Goal: Information Seeking & Learning: Find specific fact

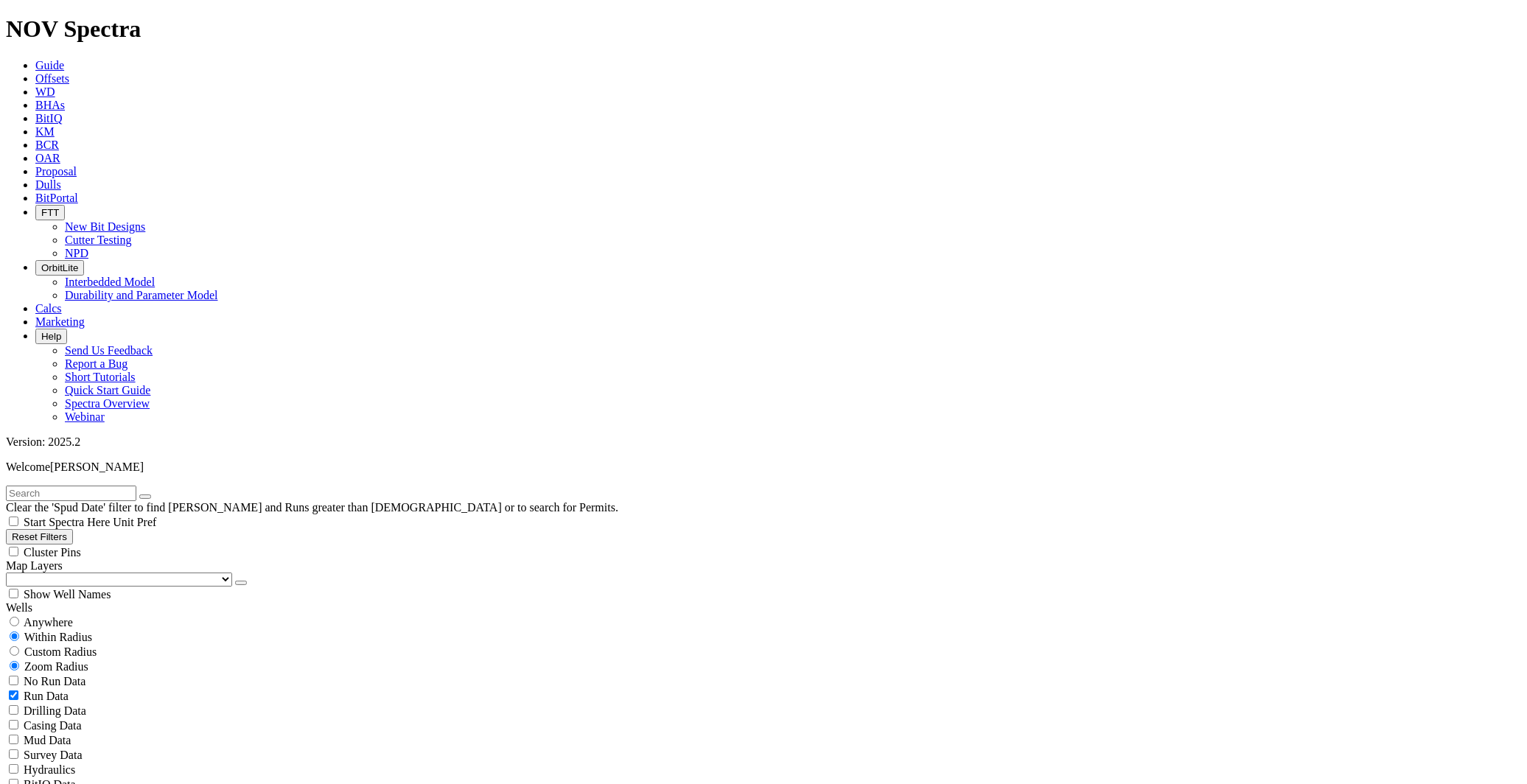
scroll to position [654, 0]
click at [136, 485] on input "text" at bounding box center [71, 493] width 131 height 15
type input "AE18"
click at [73, 529] on button "Reset Filters" at bounding box center [39, 536] width 67 height 15
checkbox input "true"
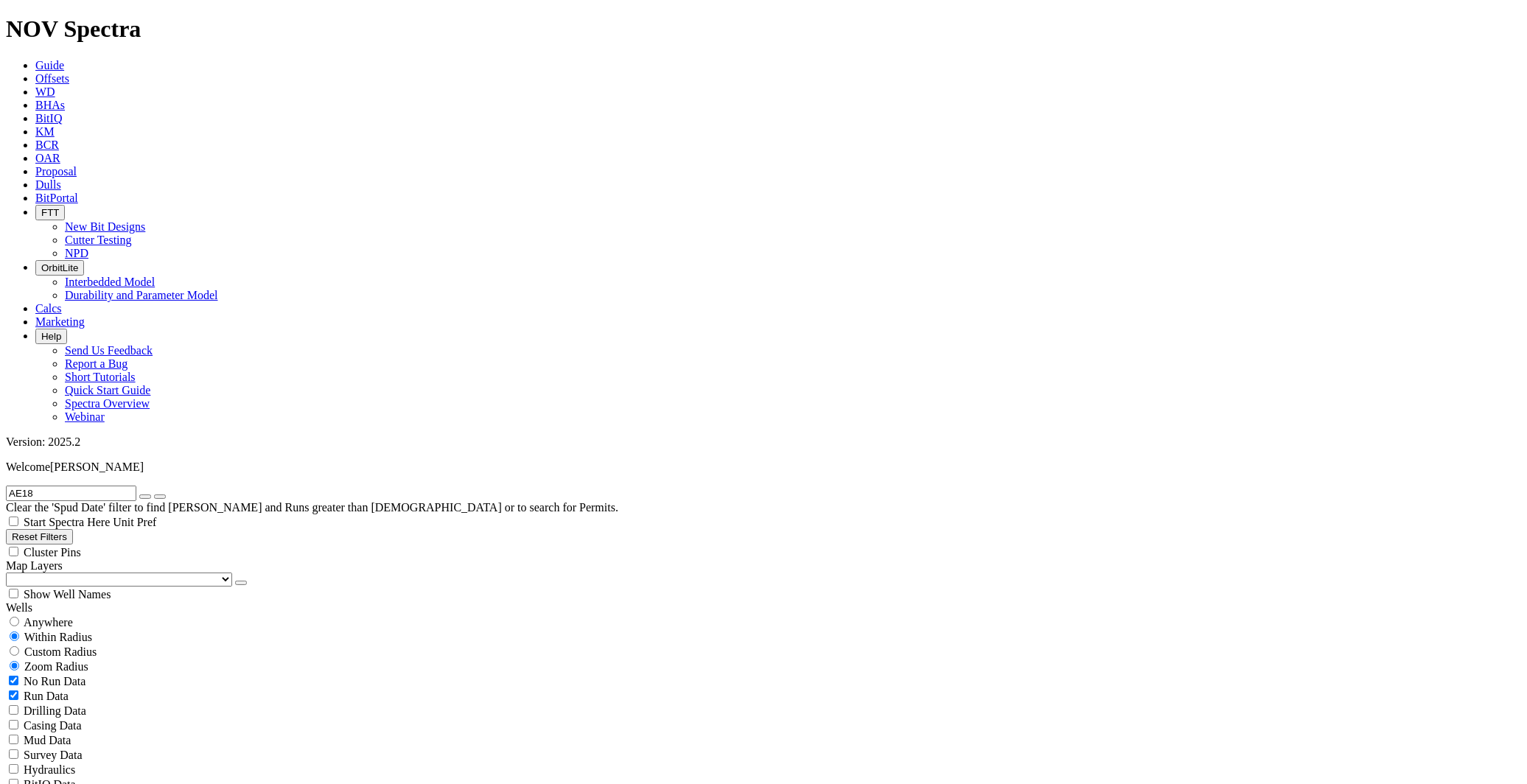
type input "[DATE]"
select select
click at [78, 485] on input "text" at bounding box center [71, 493] width 131 height 15
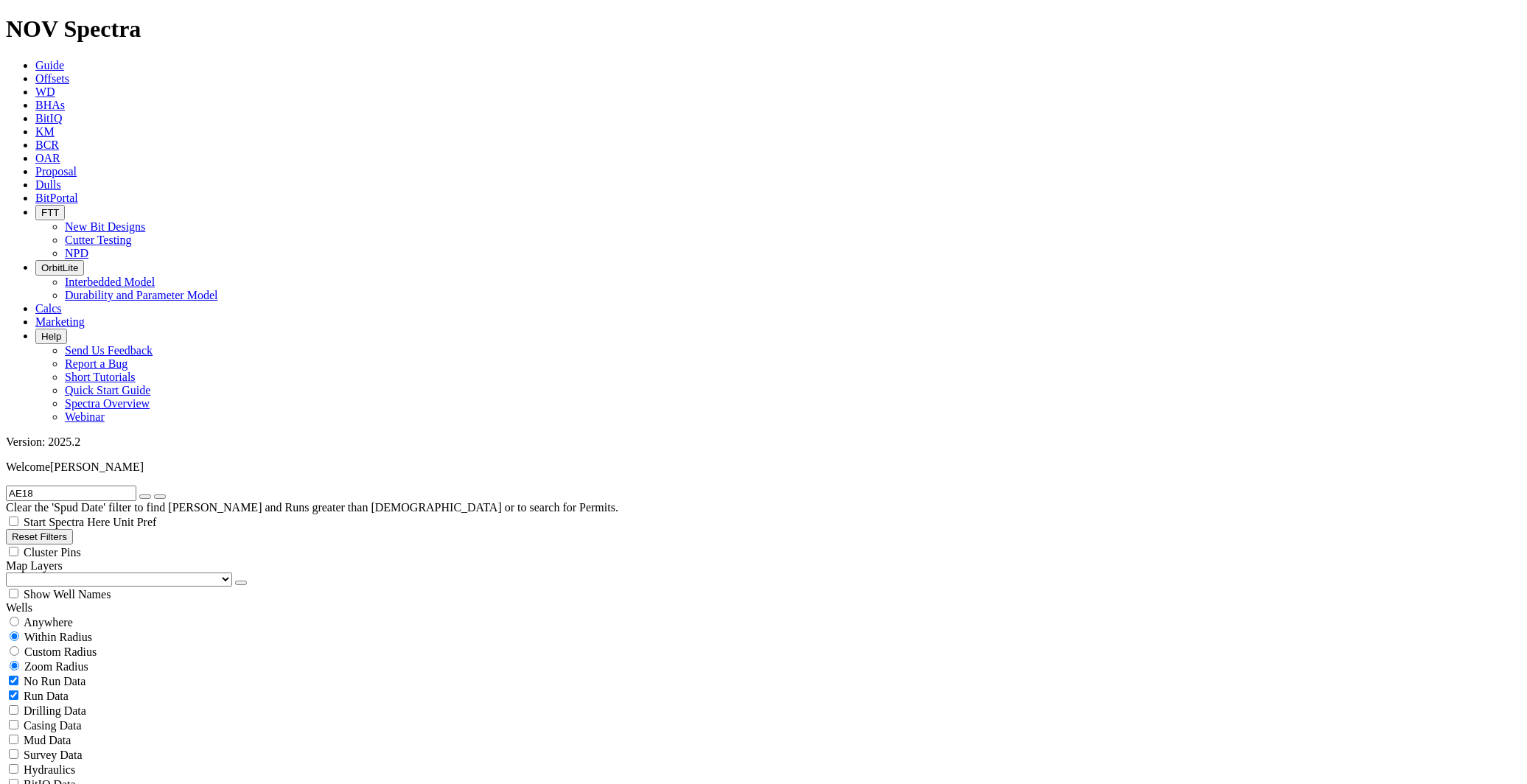
type input "AE18"
click at [145, 497] on icon "button" at bounding box center [145, 497] width 0 height 0
click at [56, 485] on input "text" at bounding box center [71, 493] width 131 height 15
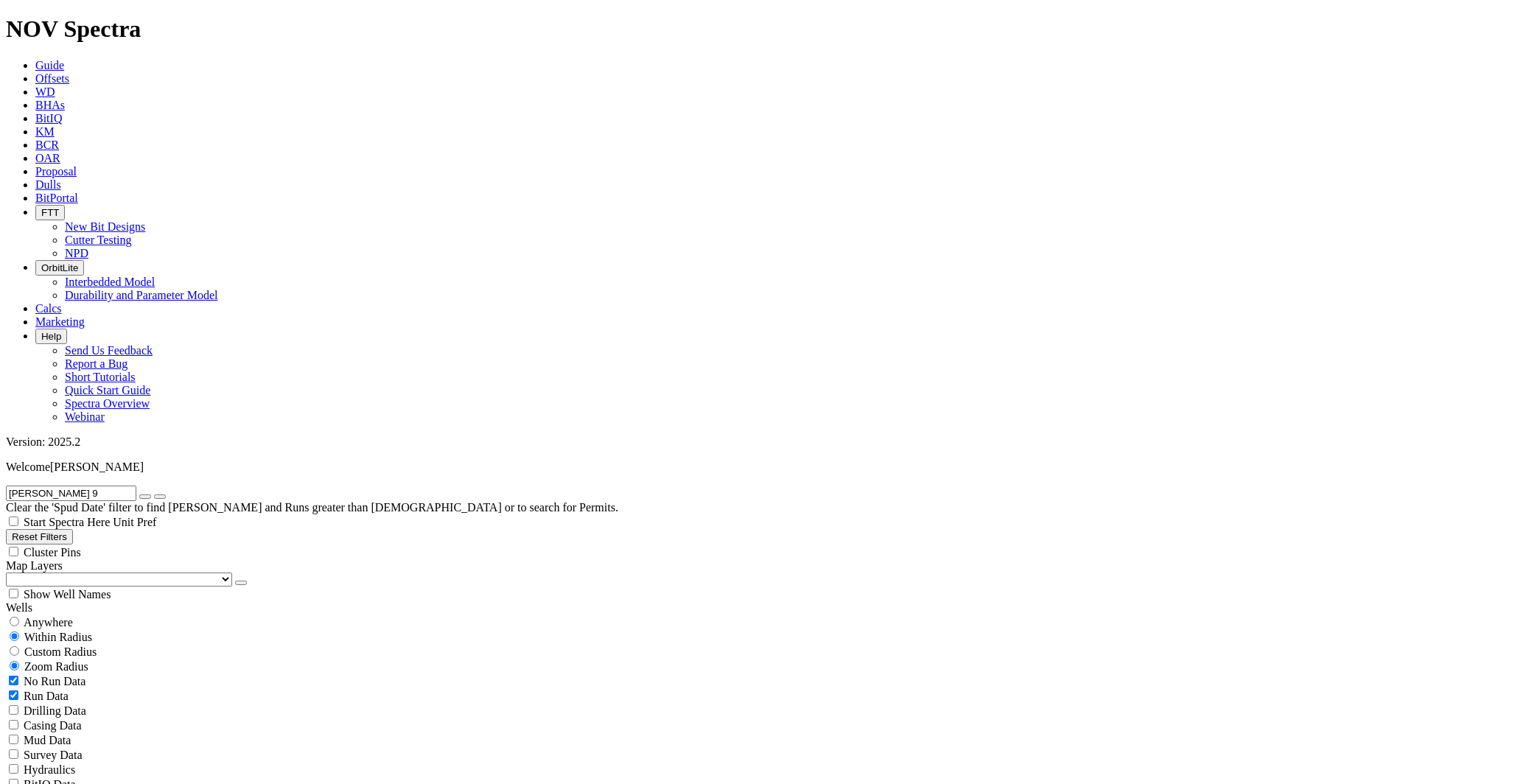
click at [97, 485] on input "[PERSON_NAME] 9" at bounding box center [71, 493] width 131 height 15
type input "[PERSON_NAME]"
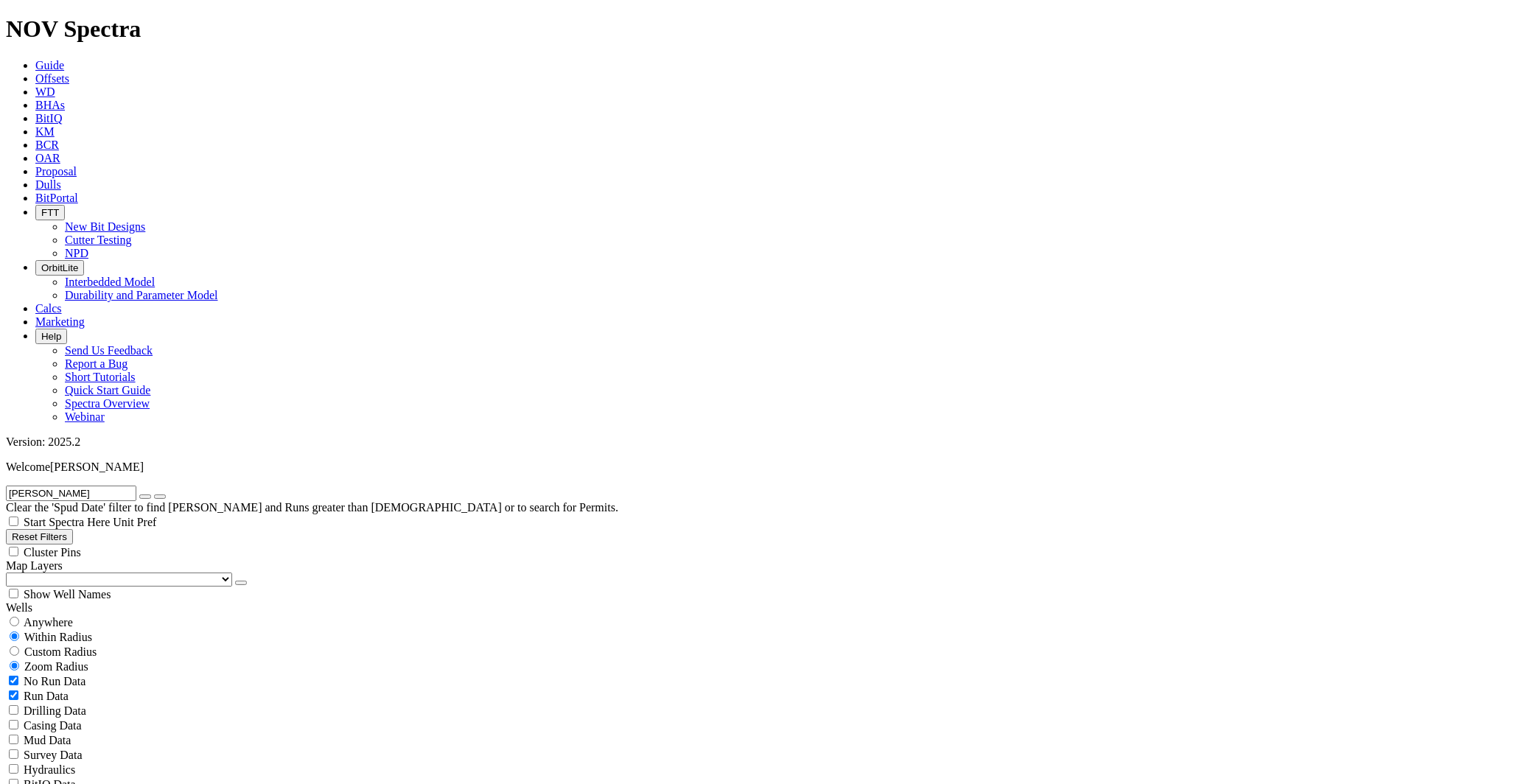
click at [156, 516] on span "Start Spectra Here Unit Pref" at bounding box center [81, 522] width 150 height 13
select select "12.25"
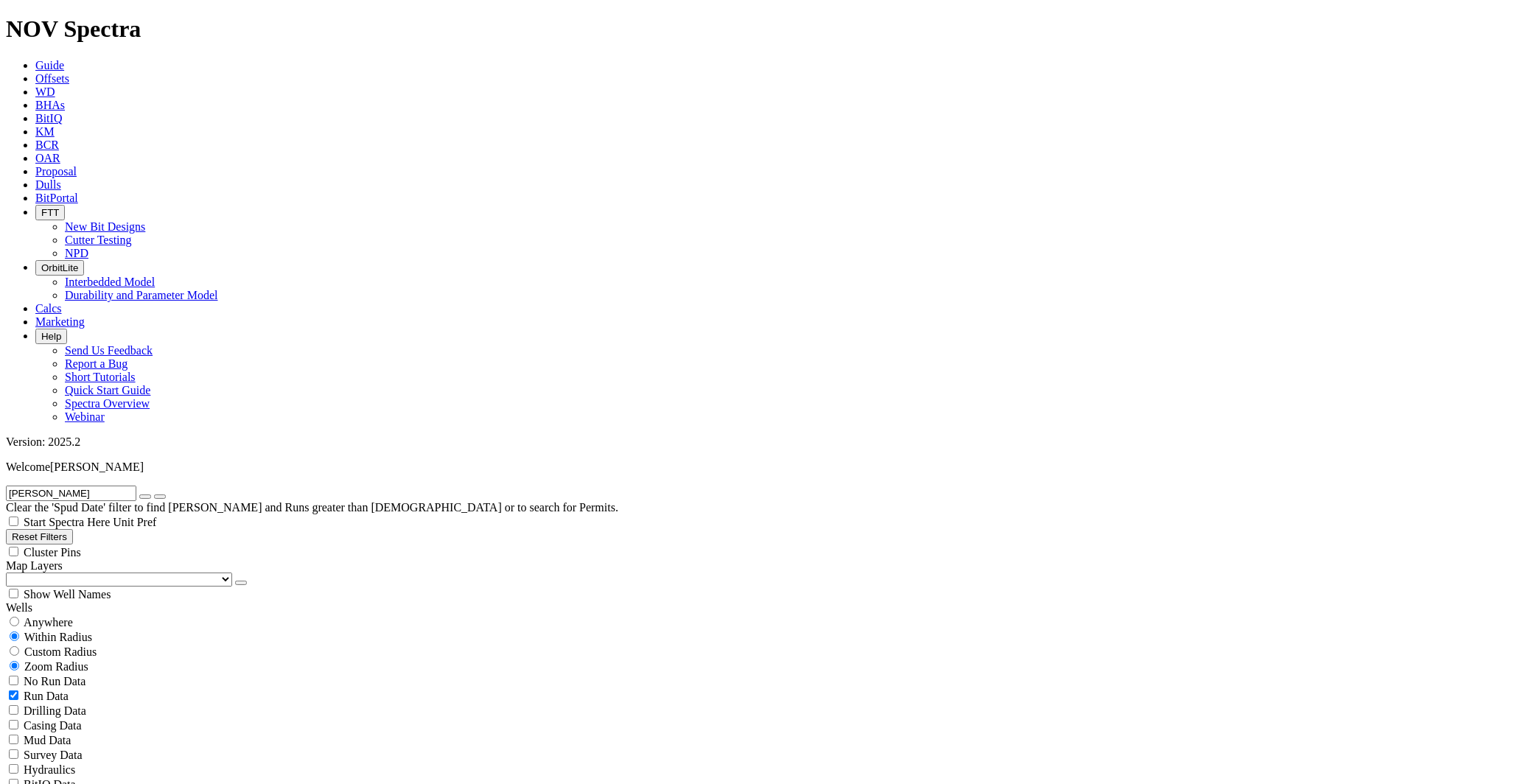
checkbox input "false"
select select "? number:12.25 ?"
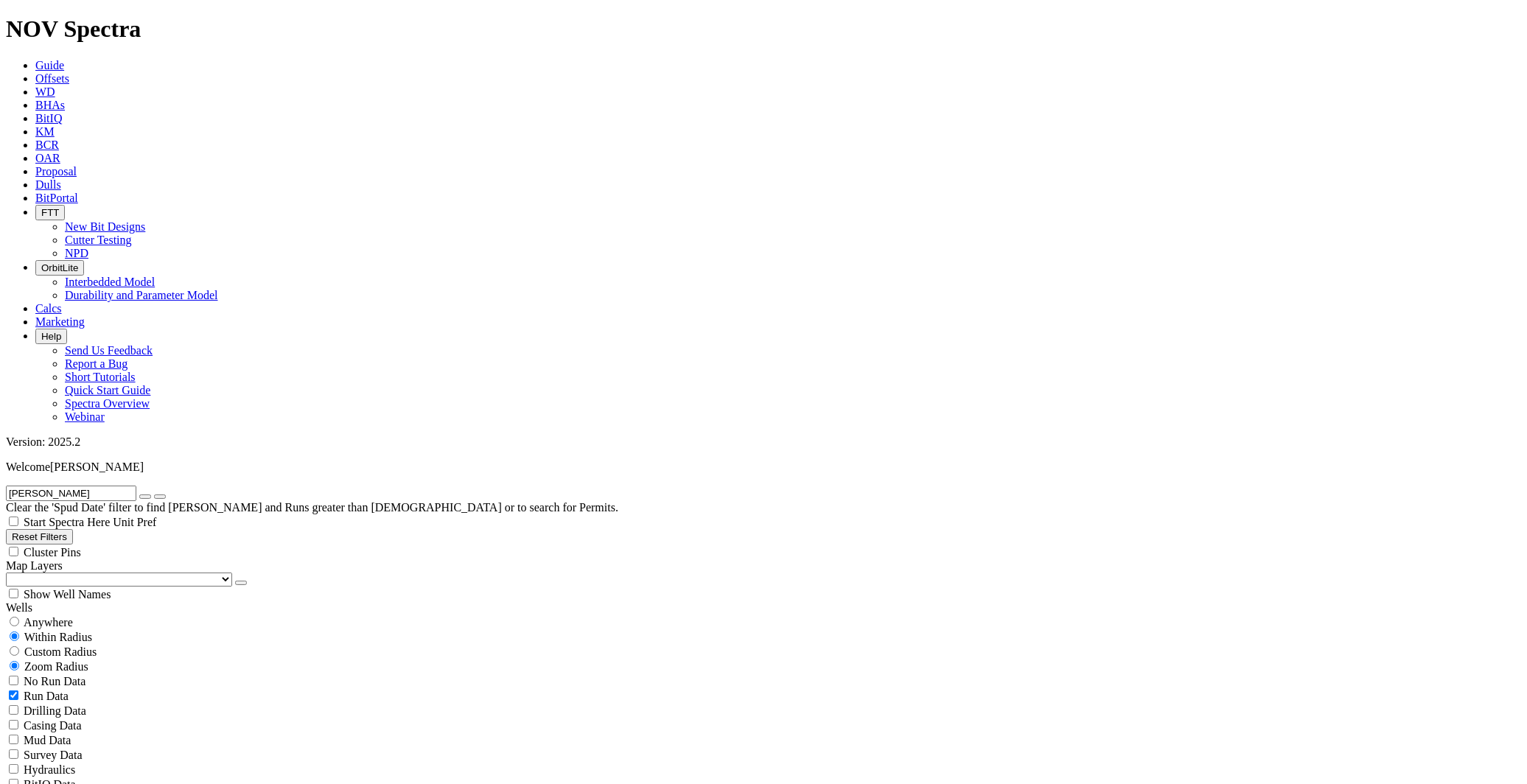
click at [151, 494] on button "button" at bounding box center [145, 496] width 12 height 4
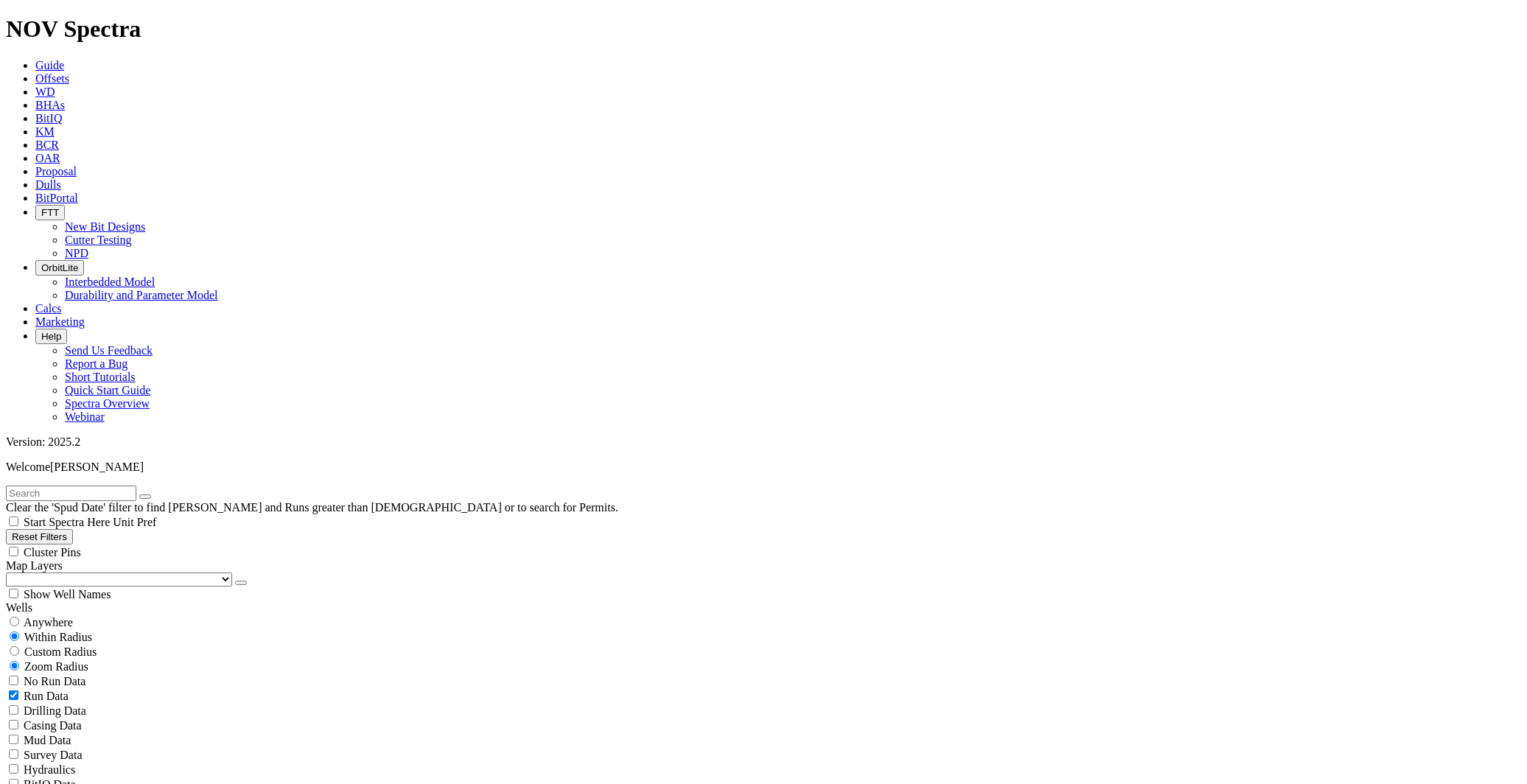
click at [73, 529] on button "Reset Filters" at bounding box center [39, 536] width 67 height 15
checkbox input "true"
select select
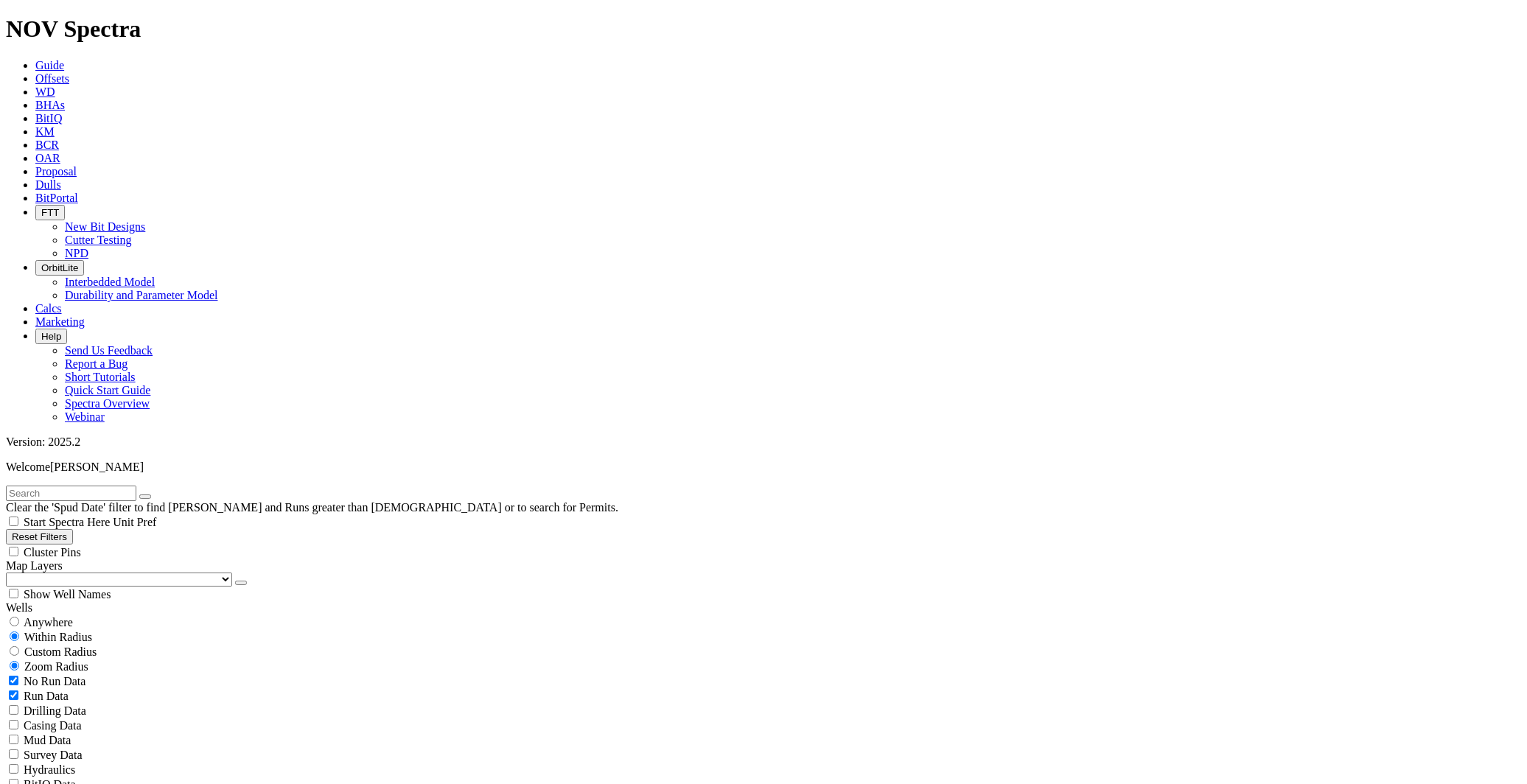
scroll to position [33693, 0]
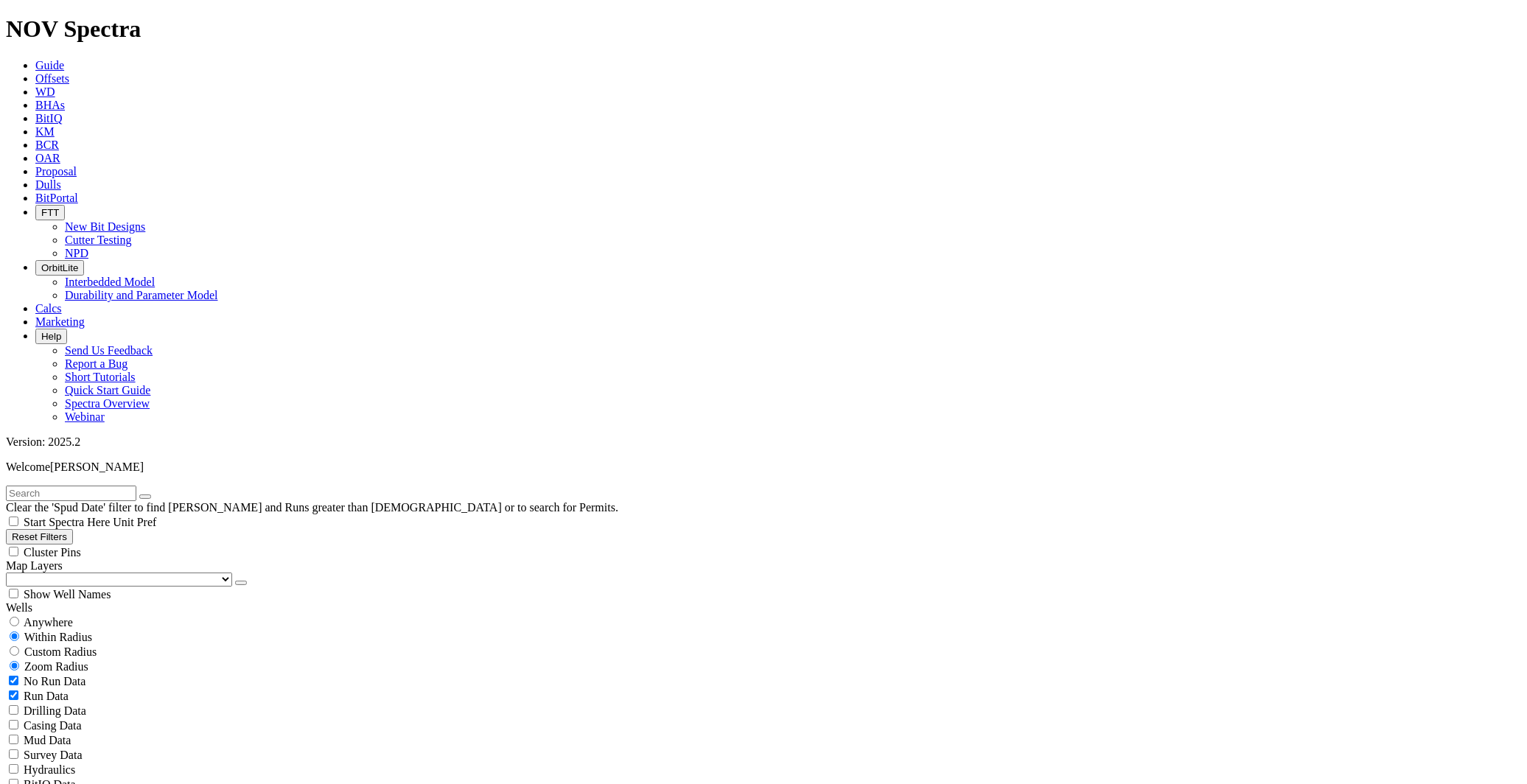
click at [142, 485] on div "Clear the 'Spud Date' filter to find [PERSON_NAME] and Runs greater than [DEMOG…" at bounding box center [763, 500] width 1515 height 29
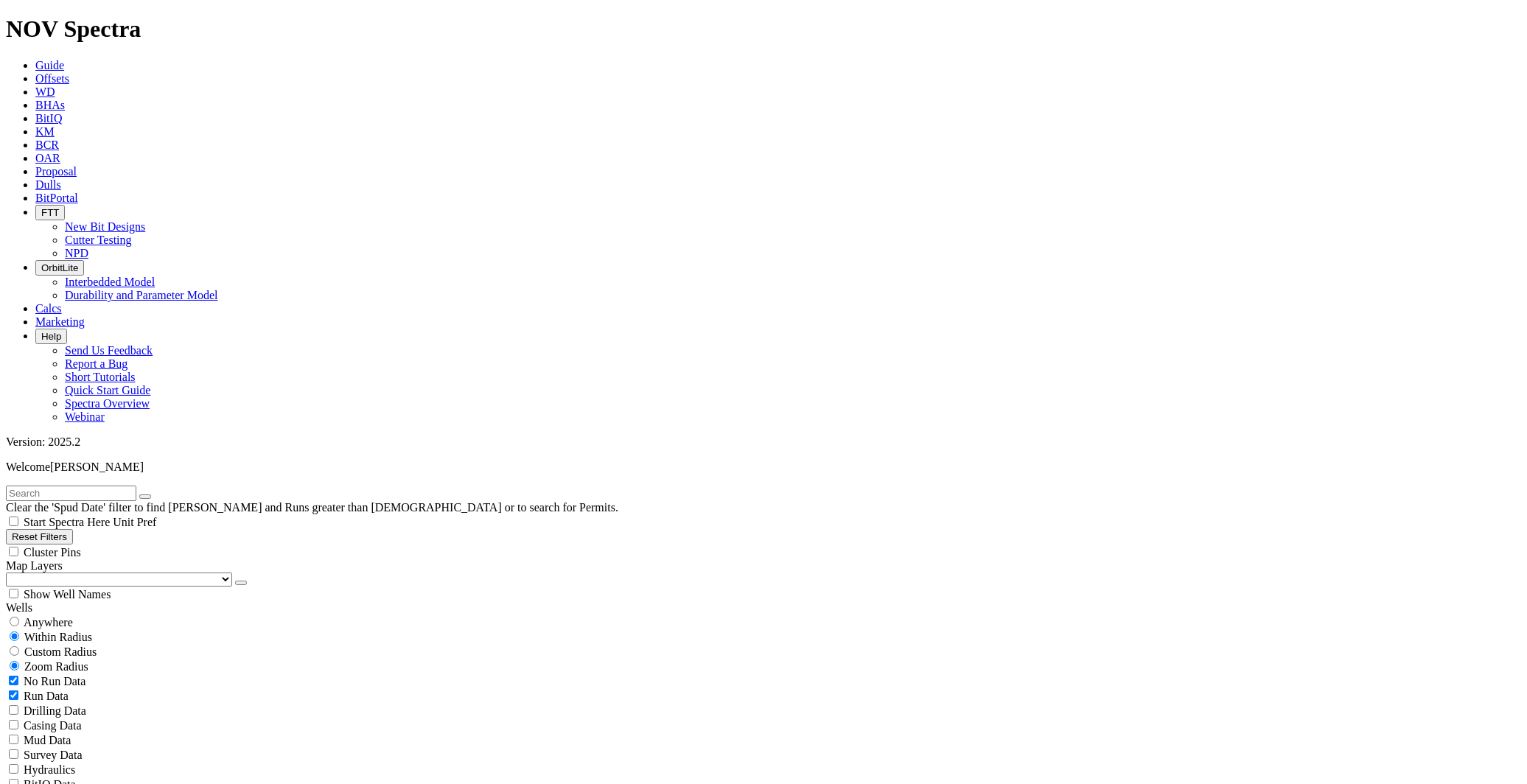
scroll to position [3666, 0]
click at [126, 485] on input "text" at bounding box center [71, 493] width 131 height 15
type input "[PERSON_NAME]"
click at [151, 494] on button "button" at bounding box center [145, 496] width 12 height 4
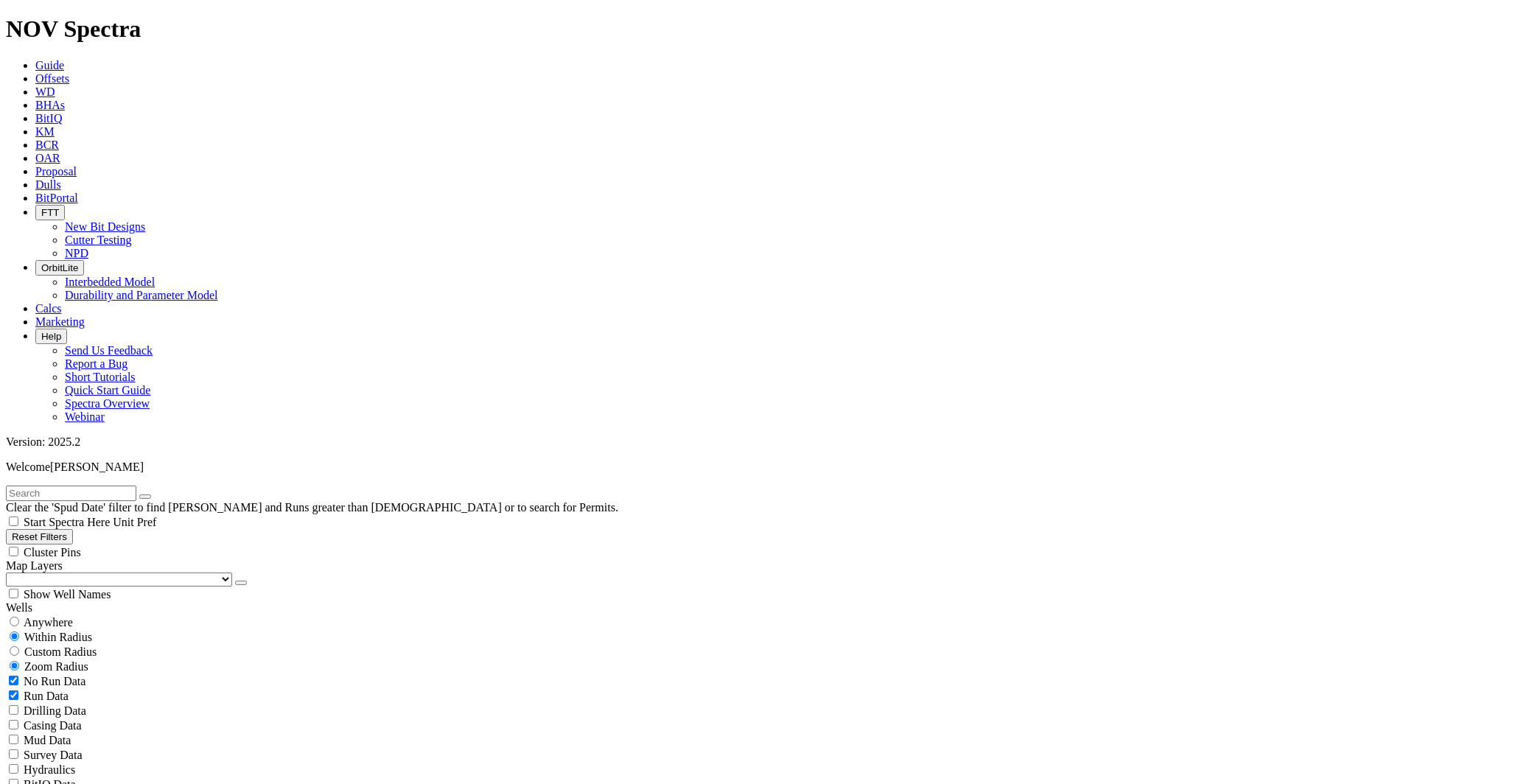
select select
click at [69, 485] on input "text" at bounding box center [71, 493] width 131 height 15
type input "[PERSON_NAME]"
